Goal: Transaction & Acquisition: Purchase product/service

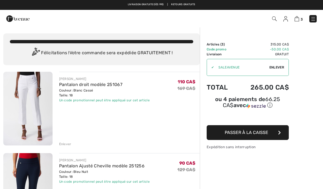
click at [287, 21] on img at bounding box center [285, 18] width 5 height 5
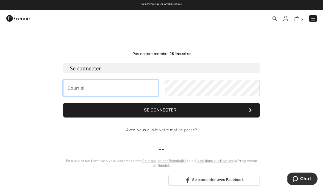
click at [85, 91] on input "email" at bounding box center [110, 88] width 95 height 16
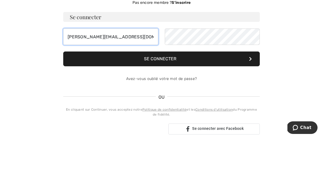
type input "elizabeth.zo@hotmail.ca"
click at [179, 103] on button "Se connecter" at bounding box center [161, 110] width 196 height 15
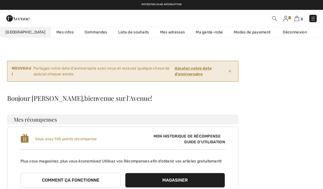
scroll to position [51, 0]
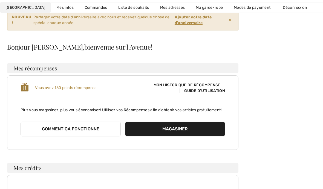
click at [91, 134] on button "Comment ça fonctionne" at bounding box center [71, 128] width 100 height 15
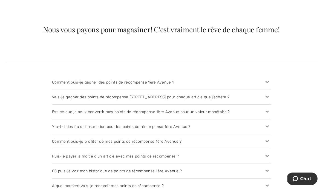
scroll to position [554, 0]
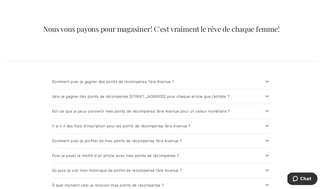
click at [266, 109] on icon at bounding box center [267, 112] width 8 height 6
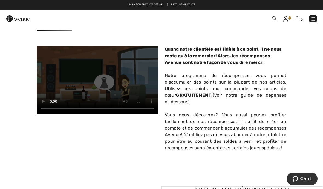
scroll to position [174, 0]
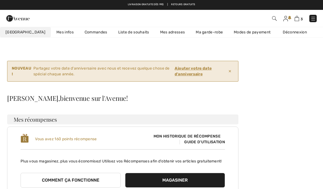
click at [296, 20] on img at bounding box center [296, 18] width 5 height 5
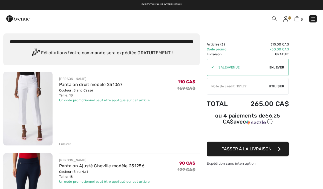
click at [310, 18] on img at bounding box center [312, 18] width 5 height 5
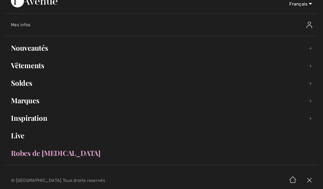
scroll to position [8, 0]
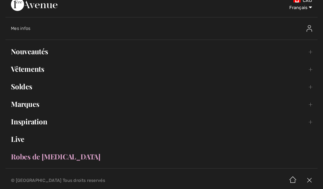
click at [48, 49] on link "Nouveautés Toggle submenu" at bounding box center [161, 51] width 312 height 12
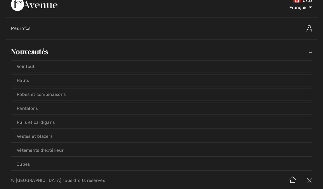
click at [38, 68] on link "Voir tout" at bounding box center [161, 66] width 300 height 12
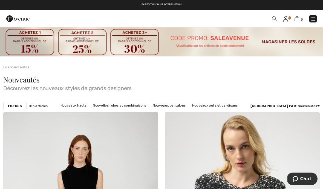
click at [12, 106] on strong "Filtres" at bounding box center [15, 105] width 14 height 5
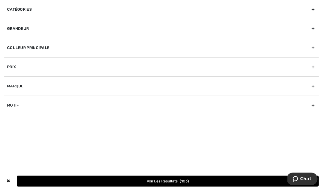
click at [19, 24] on div "Grandeur" at bounding box center [161, 28] width 314 height 19
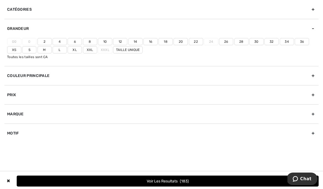
click at [167, 43] on label "18" at bounding box center [165, 41] width 14 height 7
click at [0, 0] on input"] "18" at bounding box center [0, 0] width 0 height 0
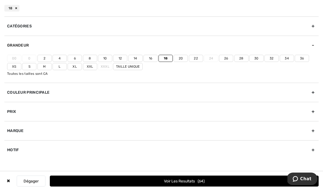
click at [218, 177] on button "Voir les resultats 64" at bounding box center [184, 180] width 269 height 11
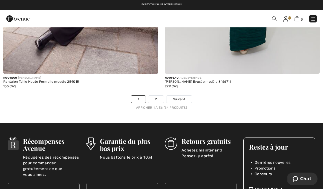
scroll to position [4820, 0]
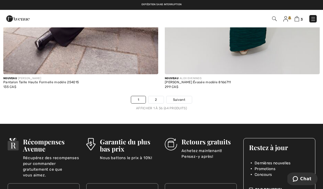
click at [158, 96] on link "2" at bounding box center [155, 99] width 15 height 7
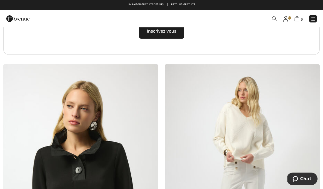
scroll to position [3295, 0]
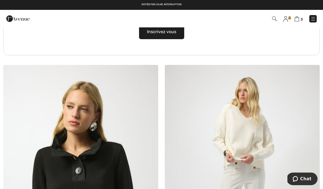
click at [286, 19] on img at bounding box center [285, 18] width 5 height 5
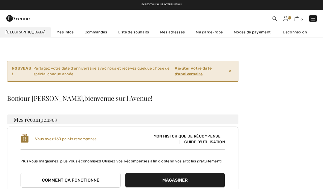
click at [289, 31] on link "Déconnexion" at bounding box center [297, 32] width 40 height 10
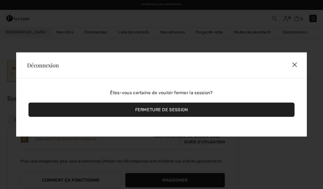
click at [193, 112] on div "Fermeture de session" at bounding box center [161, 110] width 266 height 14
